Goal: Communication & Community: Ask a question

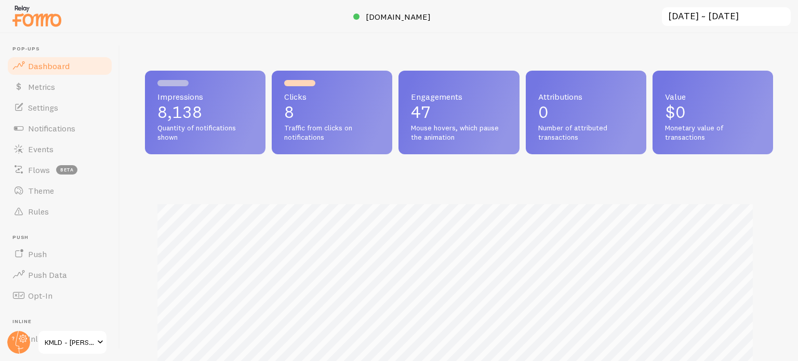
scroll to position [273, 620]
click at [51, 108] on span "Settings" at bounding box center [43, 107] width 30 height 10
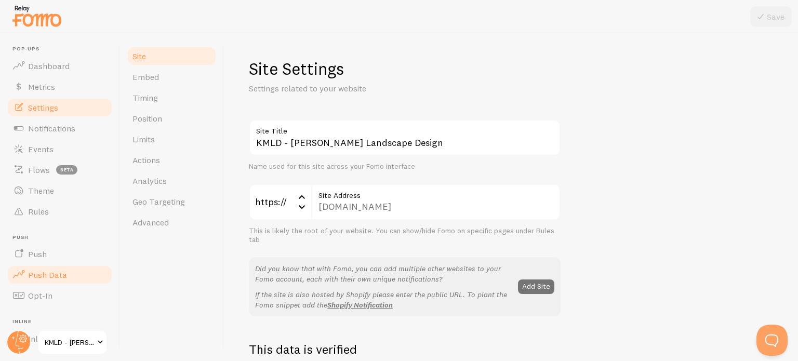
scroll to position [152, 0]
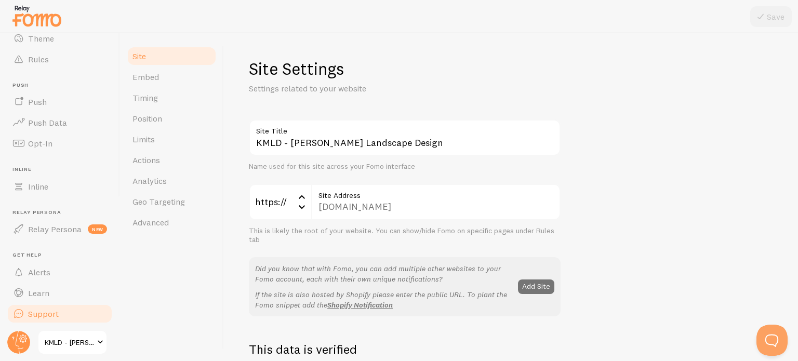
click at [58, 312] on link "Support" at bounding box center [59, 313] width 107 height 21
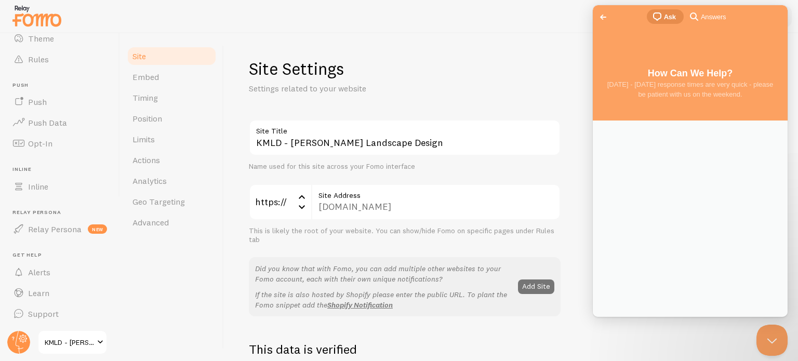
scroll to position [0, 0]
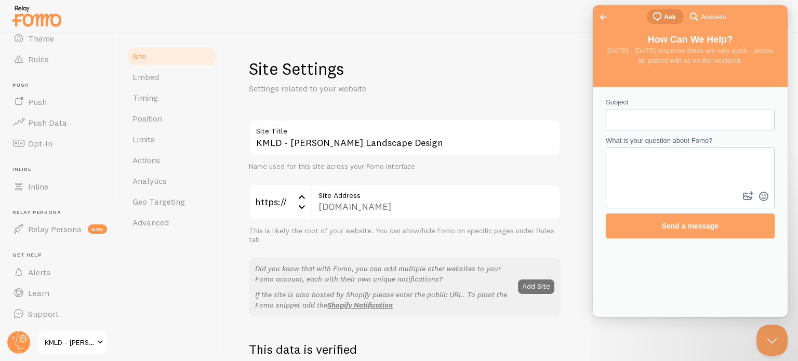
click at [628, 120] on input "Subject" at bounding box center [690, 120] width 152 height 19
type input "meeting"
click at [623, 170] on textarea "What is your question about Fomo?" at bounding box center [690, 169] width 167 height 41
type textarea "I have had a meeting scheduled with a fomo representative for 1900 but no one h…"
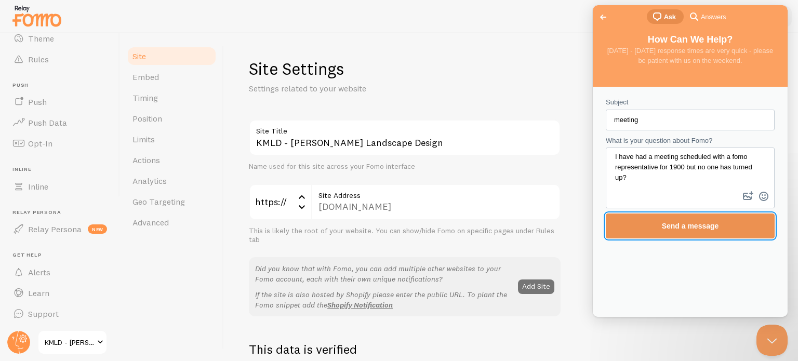
click at [689, 223] on span "Send a message" at bounding box center [690, 226] width 57 height 8
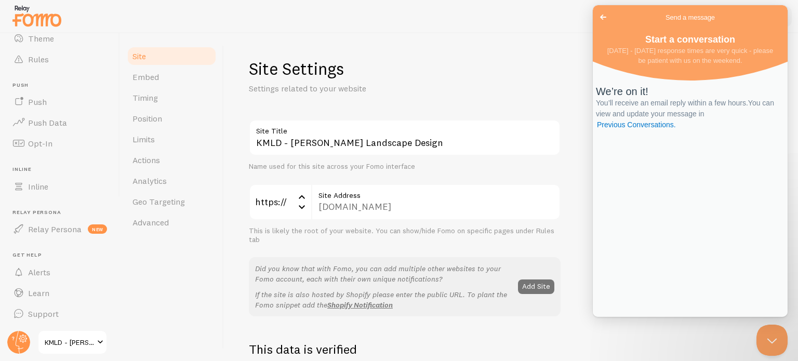
click at [666, 285] on div "We’re on it! You’ll receive an email reply within a few hours. You can view and…" at bounding box center [690, 191] width 195 height 250
click at [601, 15] on span "Go back" at bounding box center [603, 17] width 12 height 12
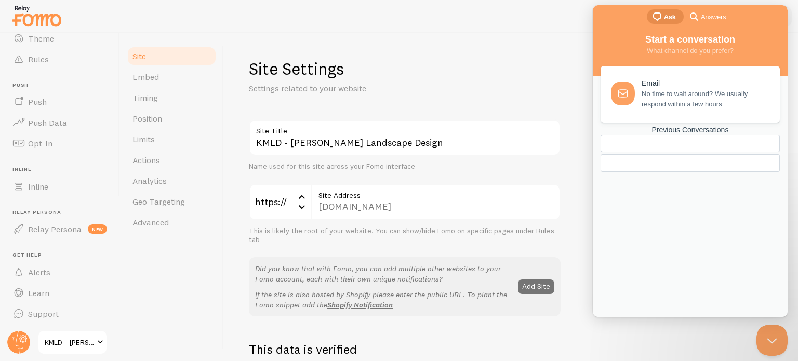
click at [697, 172] on div at bounding box center [690, 163] width 179 height 18
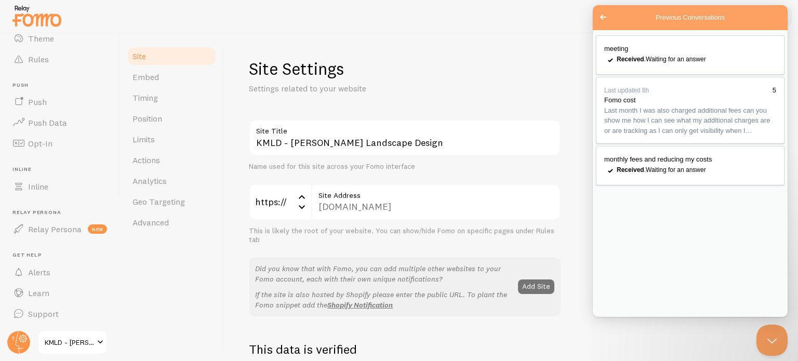
click at [636, 289] on div "meeting checkmark Received . Waiting for an answer Last updated 8h 5 Fomo cost …" at bounding box center [690, 173] width 195 height 287
click at [604, 12] on span "Go back" at bounding box center [603, 17] width 12 height 12
